Goal: Information Seeking & Learning: Check status

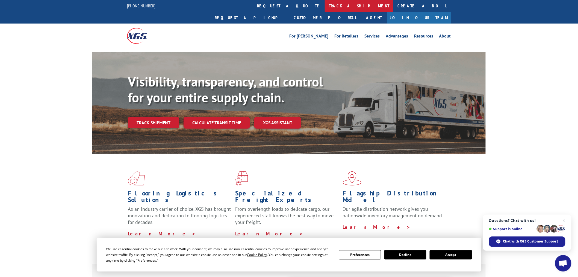
click at [325, 3] on link "track a shipment" at bounding box center [359, 6] width 69 height 12
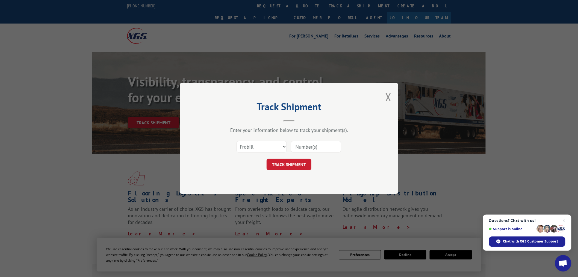
drag, startPoint x: 304, startPoint y: 157, endPoint x: 301, endPoint y: 142, distance: 15.1
click at [301, 142] on input at bounding box center [316, 146] width 50 height 11
paste input "17523409"
type input "17523409"
click at [290, 161] on button "TRACK SHIPMENT" at bounding box center [289, 164] width 45 height 11
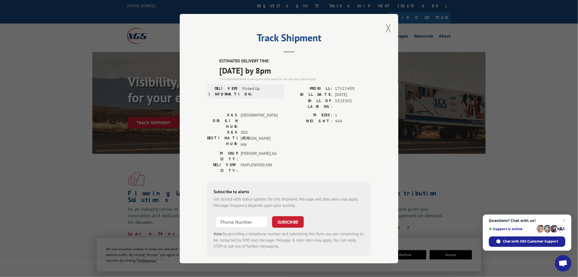
click at [390, 34] on button "Close modal" at bounding box center [389, 28] width 6 height 14
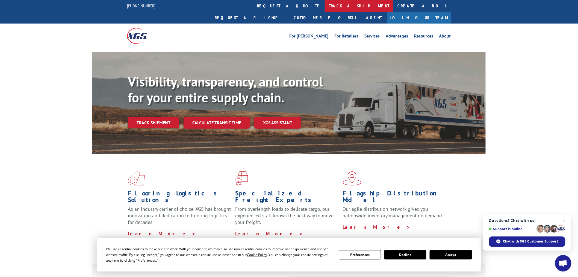
click at [325, 6] on link "track a shipment" at bounding box center [359, 6] width 69 height 12
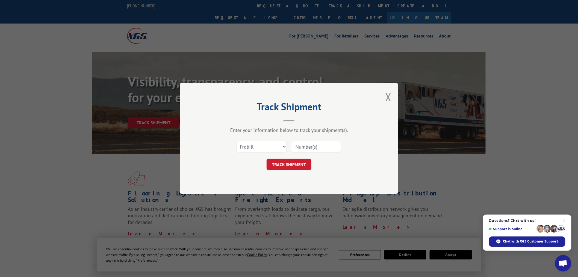
paste input "17477778"
type input "17477778"
click at [286, 164] on button "TRACK SHIPMENT" at bounding box center [289, 164] width 45 height 11
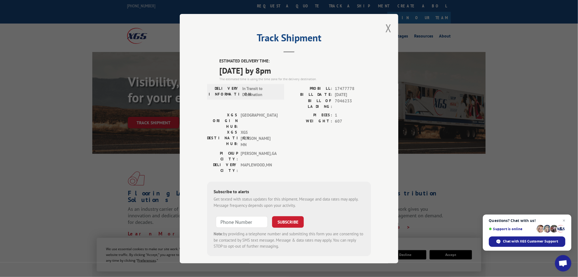
click at [386, 31] on div "Track Shipment ESTIMATED DELIVERY TIME: [DATE] by 8pm The estimated time is usi…" at bounding box center [289, 138] width 219 height 249
click at [392, 29] on button "Close modal" at bounding box center [389, 28] width 6 height 14
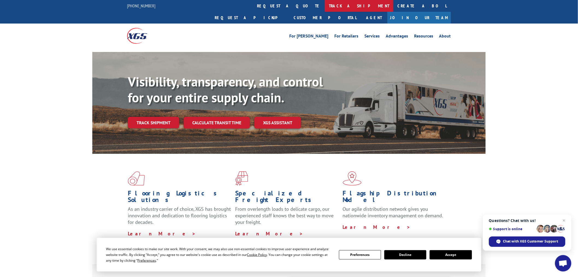
click at [325, 7] on link "track a shipment" at bounding box center [359, 6] width 69 height 12
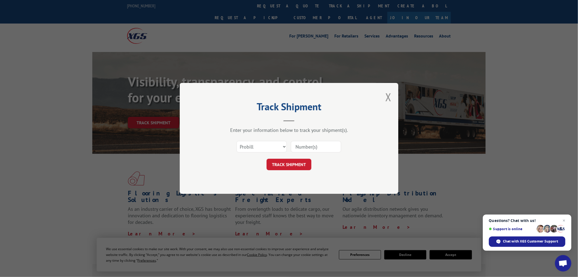
click at [302, 149] on input at bounding box center [316, 146] width 50 height 11
paste input "17523476"
type input "17523476"
click at [301, 162] on button "TRACK SHIPMENT" at bounding box center [289, 164] width 45 height 11
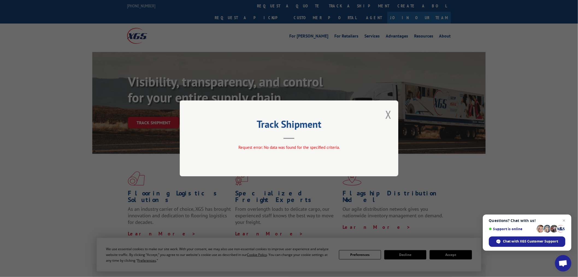
click at [389, 122] on div "Track Shipment Request error: No data was found for the specified criteria." at bounding box center [289, 138] width 219 height 76
click at [387, 116] on button "Close modal" at bounding box center [389, 114] width 6 height 14
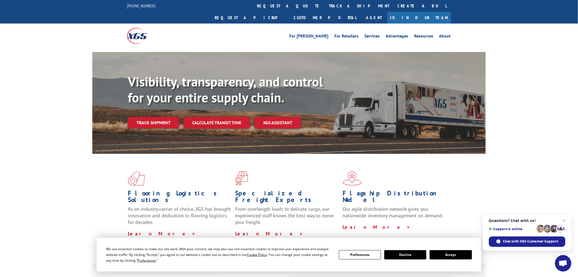
drag, startPoint x: 274, startPoint y: 0, endPoint x: 273, endPoint y: 20, distance: 19.7
click at [325, 0] on link "track a shipment" at bounding box center [359, 6] width 69 height 12
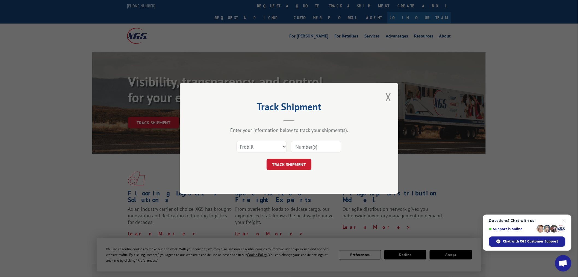
click at [336, 152] on div "Select category... Probill BOL PO" at bounding box center [289, 147] width 164 height 18
click at [330, 147] on input at bounding box center [316, 146] width 50 height 11
paste input "17232853"
type input "17232853"
click at [303, 161] on button "TRACK SHIPMENT" at bounding box center [289, 164] width 45 height 11
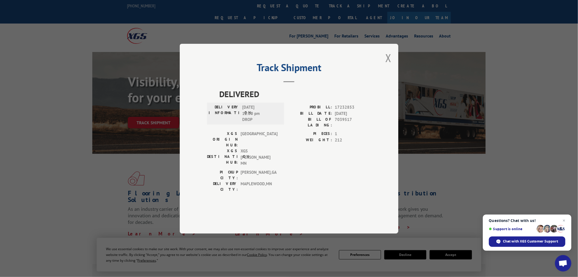
click at [385, 78] on div "Track Shipment DELIVERED DELIVERY INFORMATION: [DATE] 12:00 pm DROP PROBILL: 17…" at bounding box center [289, 138] width 219 height 189
click at [392, 65] on button "Close modal" at bounding box center [389, 58] width 6 height 14
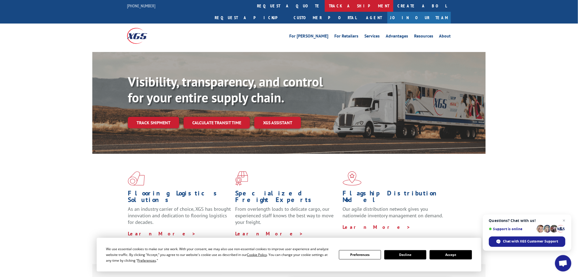
click at [325, 9] on link "track a shipment" at bounding box center [359, 6] width 69 height 12
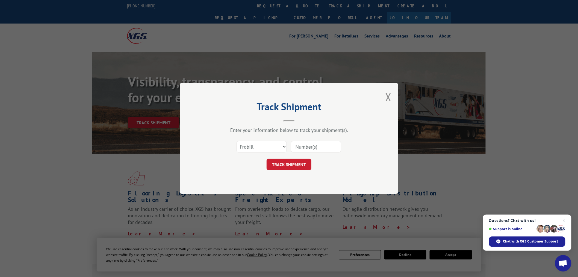
click at [275, 152] on div "Select category... Probill BOL PO" at bounding box center [262, 146] width 50 height 13
click at [272, 141] on select "Select category... Probill BOL PO" at bounding box center [262, 146] width 50 height 11
select select "bol"
click at [237, 141] on select "Select category... Probill BOL PO" at bounding box center [262, 146] width 50 height 11
click at [308, 149] on input at bounding box center [316, 146] width 50 height 11
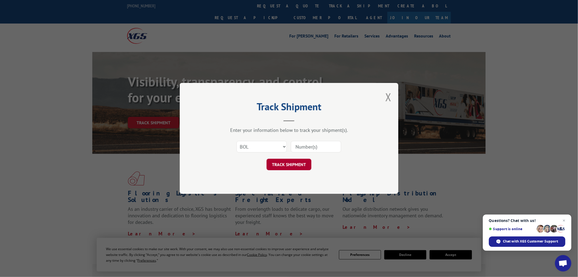
paste input "976993"
type input "976993"
click at [287, 171] on div "Track Shipment Enter your information below to track your shipment(s). Select c…" at bounding box center [289, 138] width 219 height 111
click at [290, 164] on button "TRACK SHIPMENT" at bounding box center [289, 164] width 45 height 11
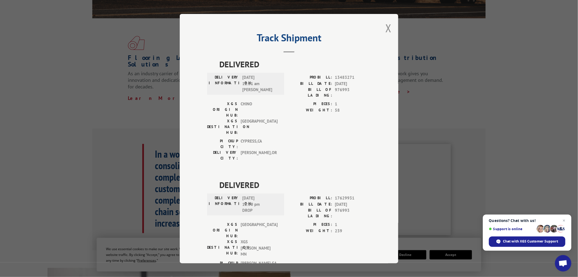
scroll to position [182, 0]
